Goal: Communication & Community: Answer question/provide support

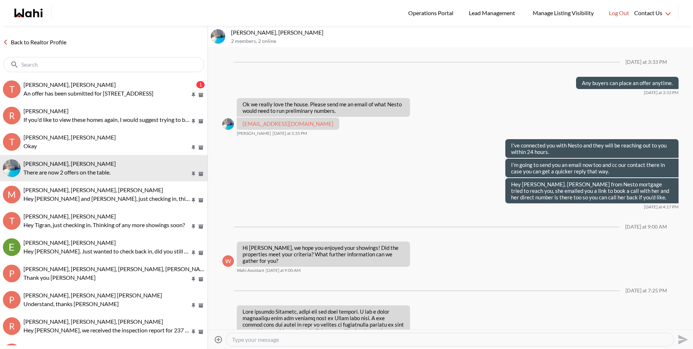
scroll to position [864, 0]
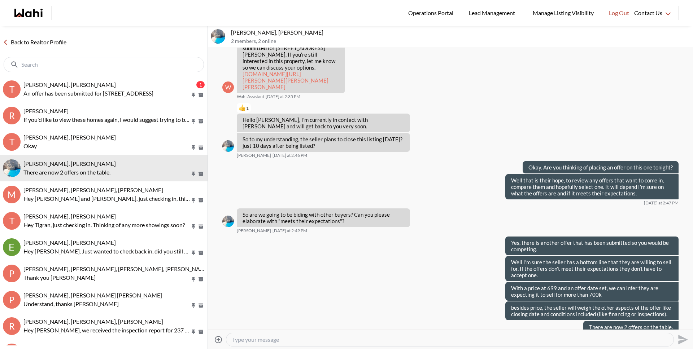
click at [89, 93] on p "An offer has been submitted for [STREET_ADDRESS]" at bounding box center [106, 93] width 167 height 9
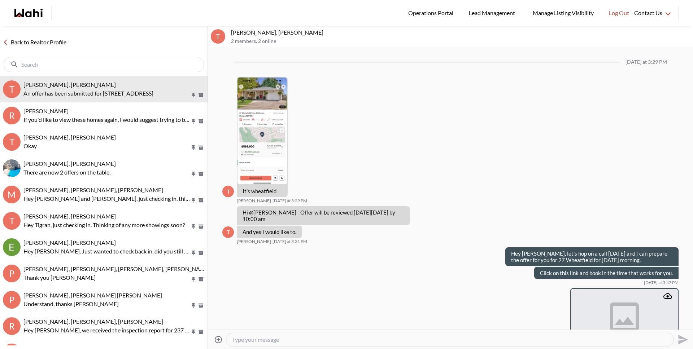
scroll to position [773, 0]
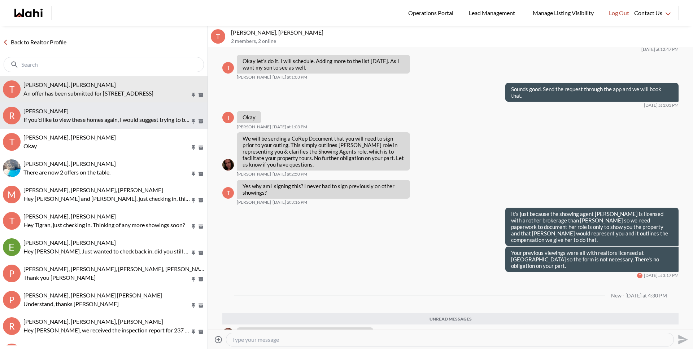
click at [93, 127] on button "R [PERSON_NAME] If you'd like to view these homes again, I would suggest trying…" at bounding box center [103, 115] width 207 height 26
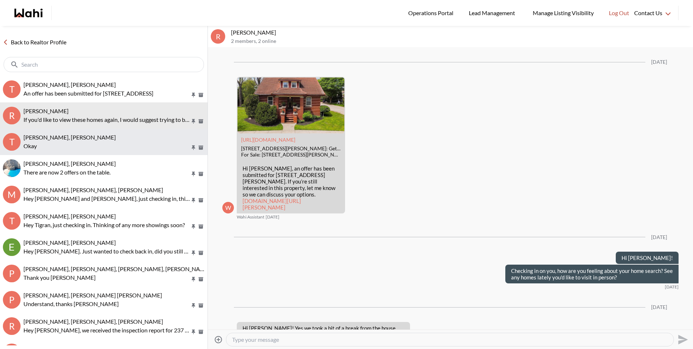
scroll to position [990, 0]
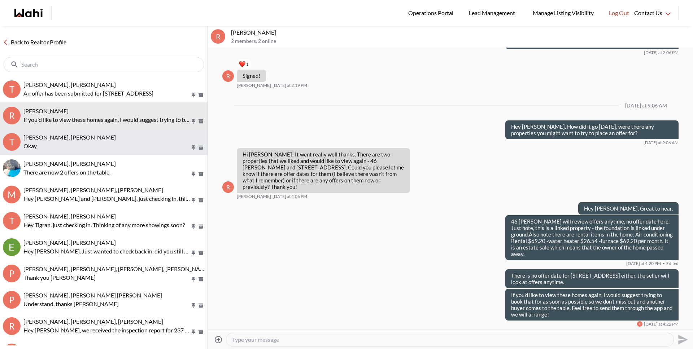
click at [94, 145] on p "Okay" at bounding box center [106, 146] width 167 height 9
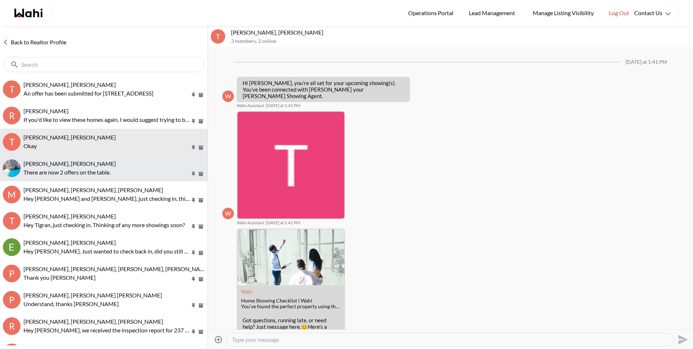
scroll to position [298, 0]
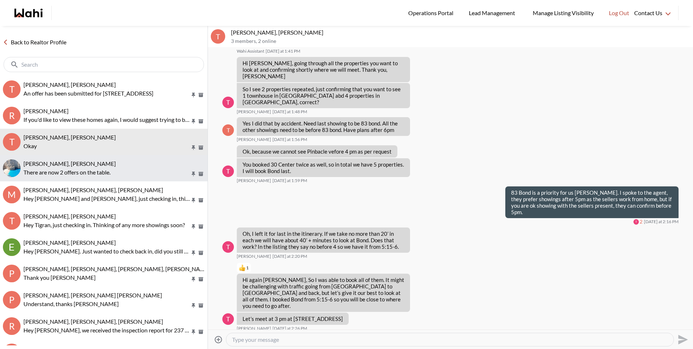
click at [92, 163] on div "Arsene Dilenga, Michelle" at bounding box center [113, 163] width 181 height 7
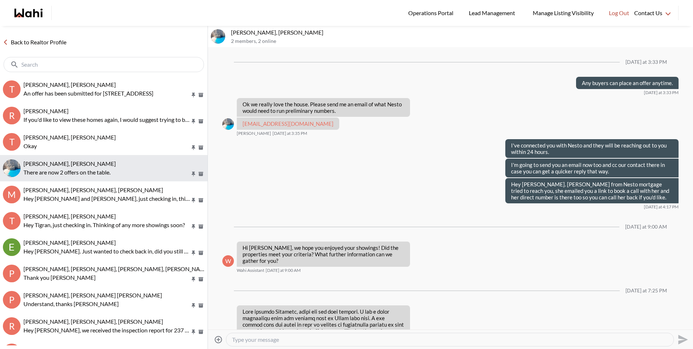
scroll to position [864, 0]
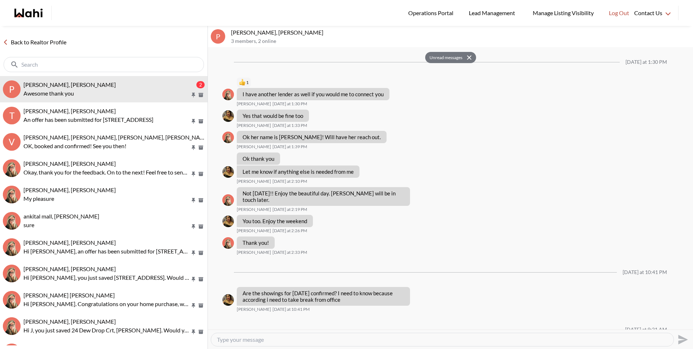
scroll to position [544, 0]
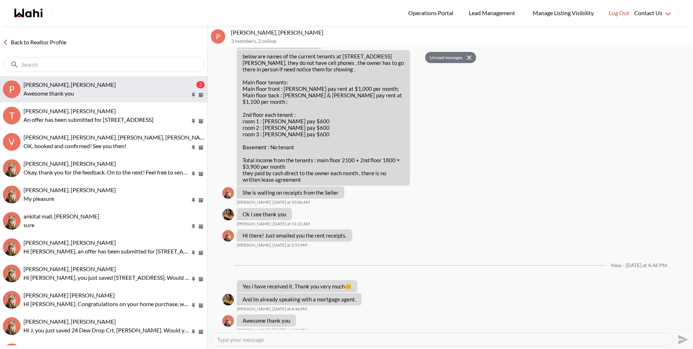
click at [84, 95] on p "Awesome thank you" at bounding box center [106, 93] width 167 height 9
click at [53, 41] on link "Back to Realtor Profile" at bounding box center [34, 42] width 69 height 9
